Goal: Find specific page/section: Find specific page/section

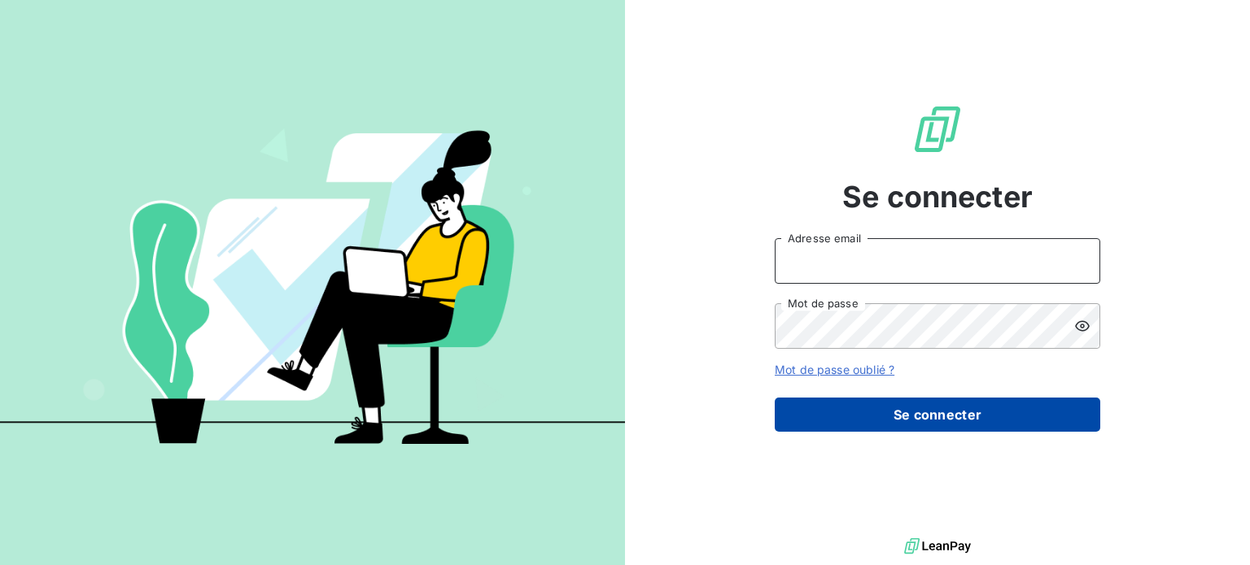
type input "leila@dcwe.fr"
click at [849, 405] on button "Se connecter" at bounding box center [937, 415] width 325 height 34
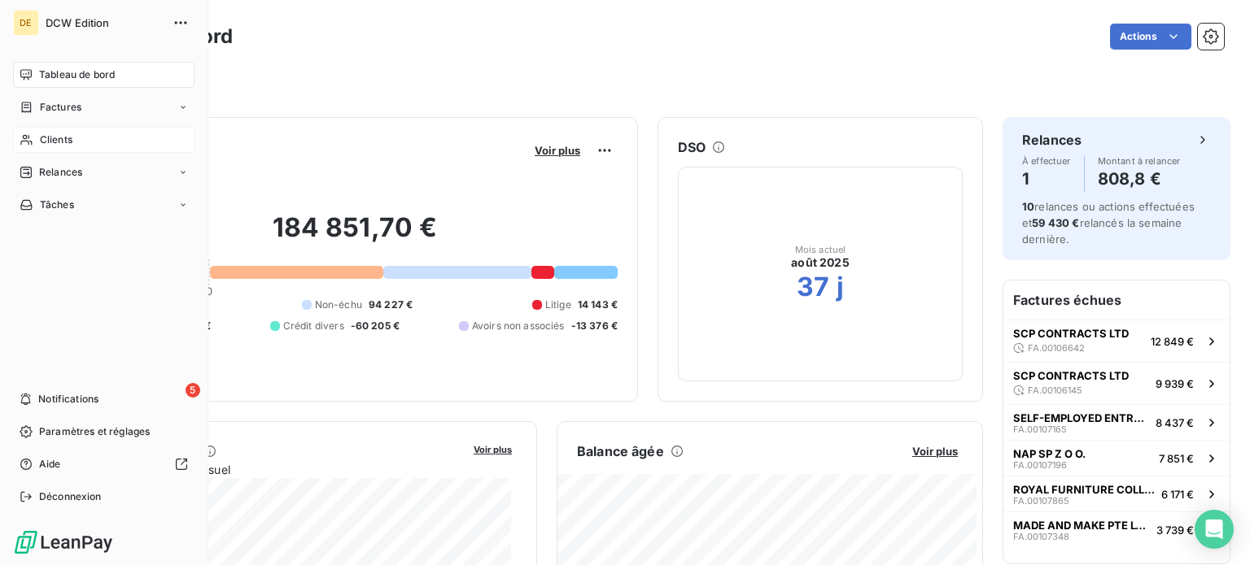
click at [60, 146] on span "Clients" at bounding box center [56, 140] width 33 height 15
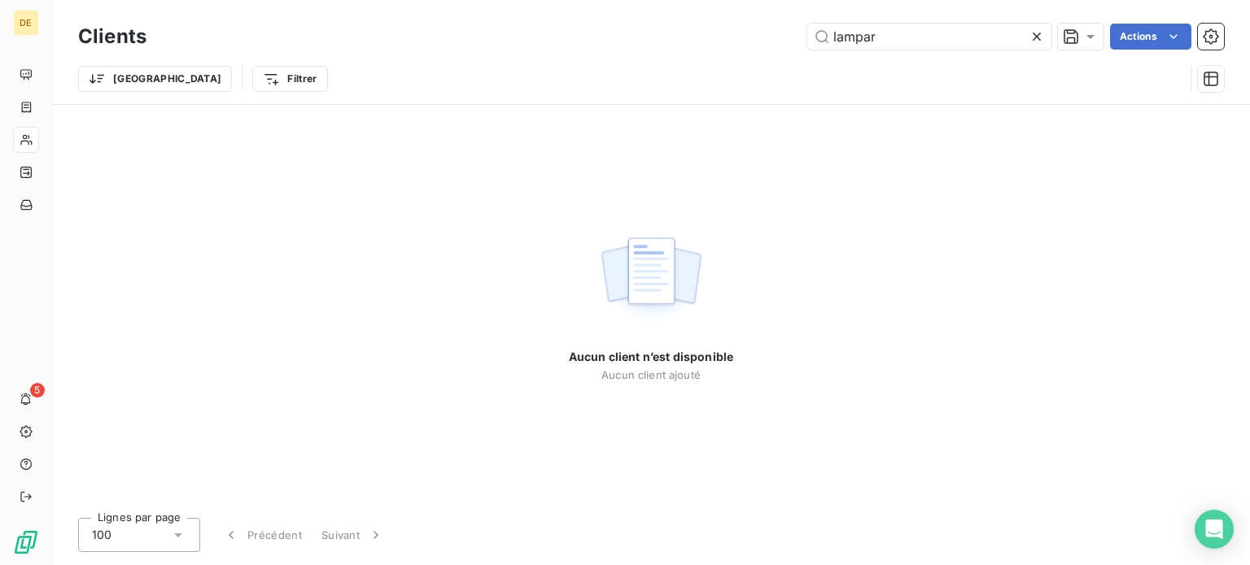
type input "lampar"
